Goal: Navigation & Orientation: Find specific page/section

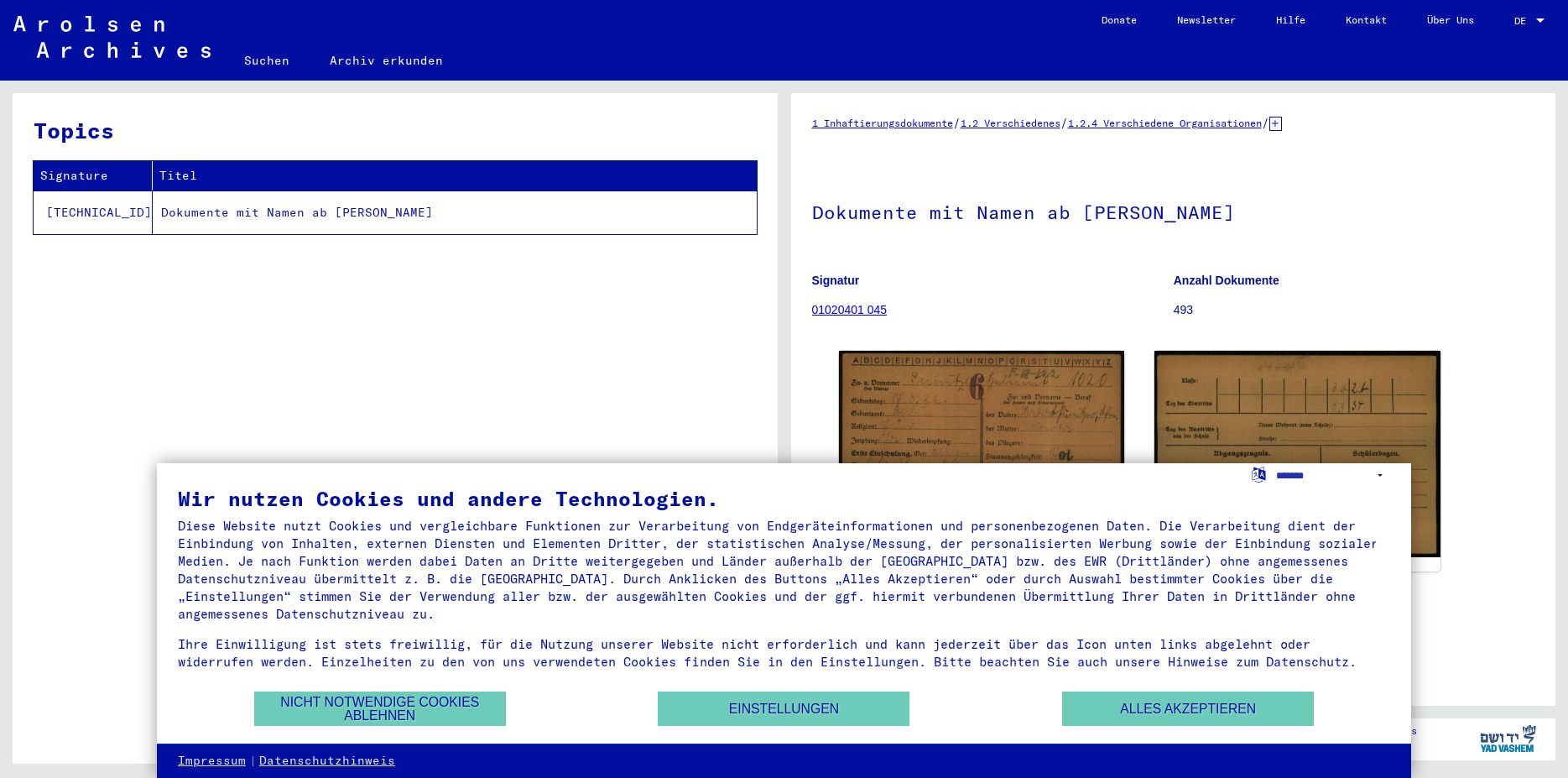
click at [1544, 20] on div at bounding box center [1540, 20] width 8 height 5
click at [1540, 20] on div at bounding box center [1540, 20] width 8 height 5
click at [1517, 22] on span "DE" at bounding box center [1523, 20] width 19 height 12
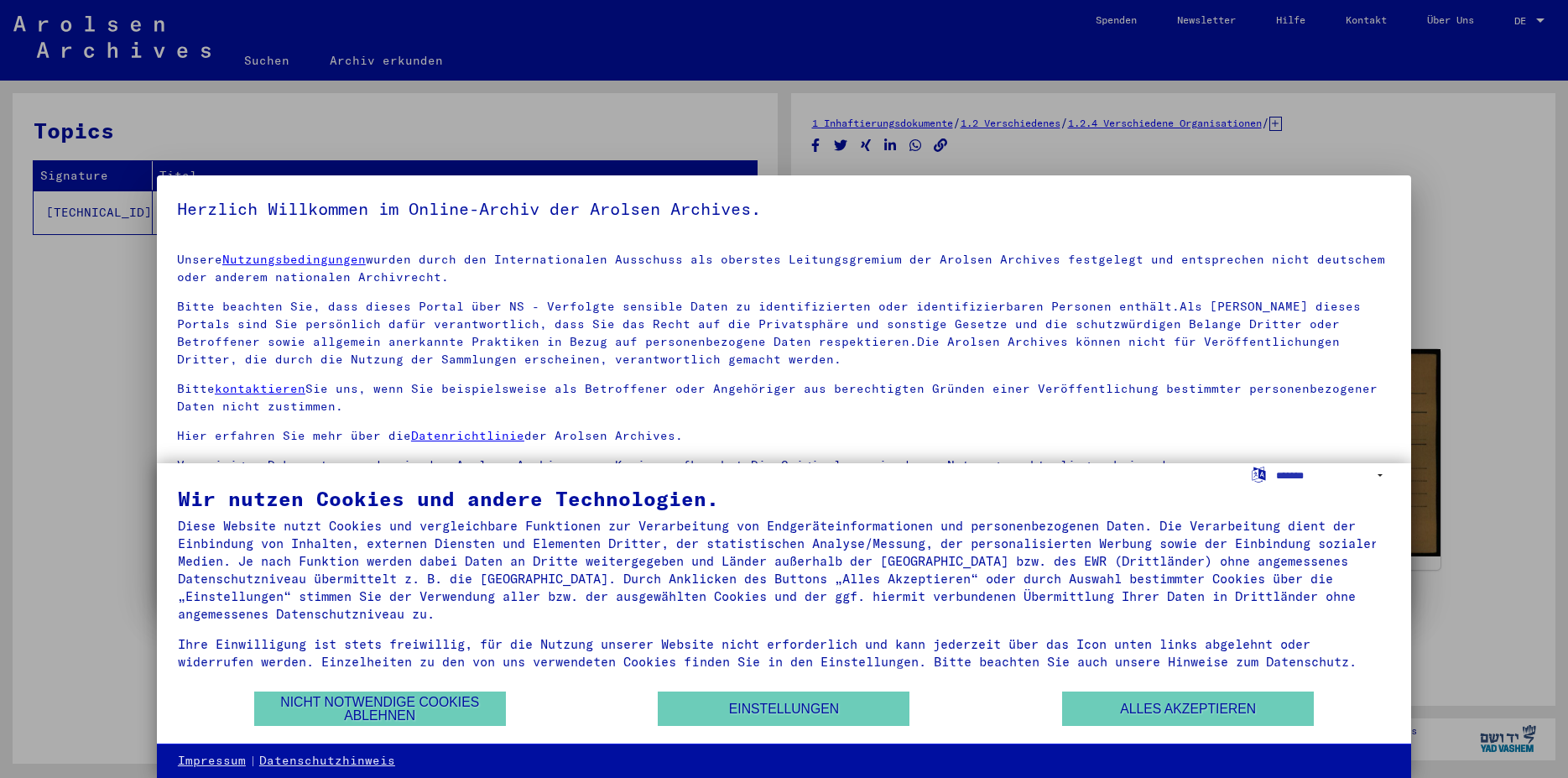
click at [1543, 22] on div at bounding box center [784, 389] width 1568 height 778
click at [1531, 22] on div at bounding box center [784, 389] width 1568 height 778
click at [1540, 18] on div at bounding box center [784, 389] width 1568 height 778
click at [771, 709] on button "Einstellungen" at bounding box center [783, 708] width 251 height 34
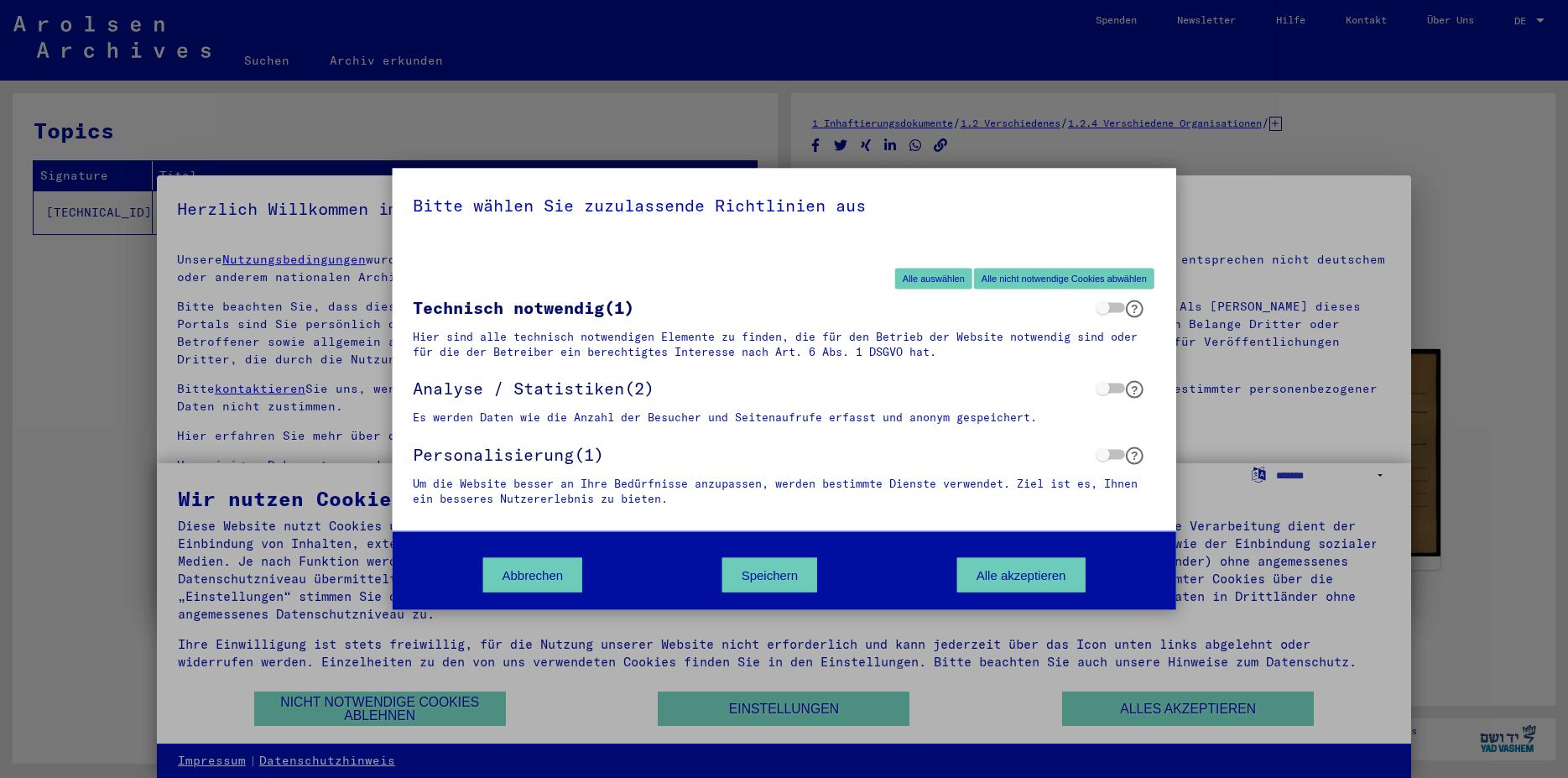
click at [419, 703] on div "Bitte wählen Sie zuzulassende Richtlinien aus Alle auswählen Alle nicht notwend…" at bounding box center [784, 389] width 1568 height 778
click at [1322, 217] on div "Bitte wählen Sie zuzulassende Richtlinien aus Alle auswählen Alle nicht notwend…" at bounding box center [784, 389] width 1568 height 778
